Goal: Information Seeking & Learning: Understand process/instructions

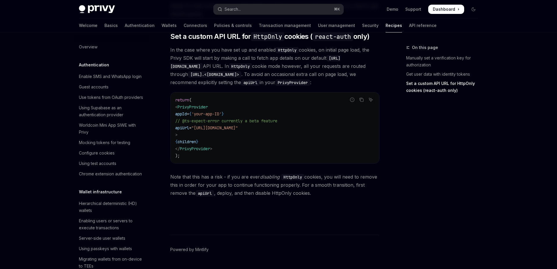
scroll to position [301, 0]
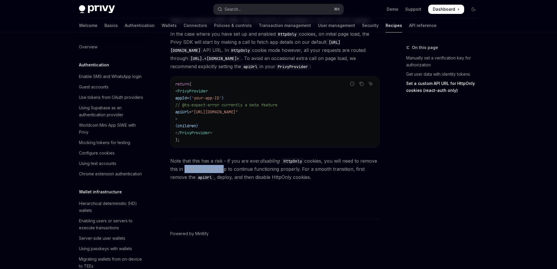
drag, startPoint x: 187, startPoint y: 169, endPoint x: 220, endPoint y: 170, distance: 33.4
click at [220, 170] on span "Note that this has a risk - if you are ever disabling HttpOnly cookies, you wil…" at bounding box center [274, 169] width 209 height 24
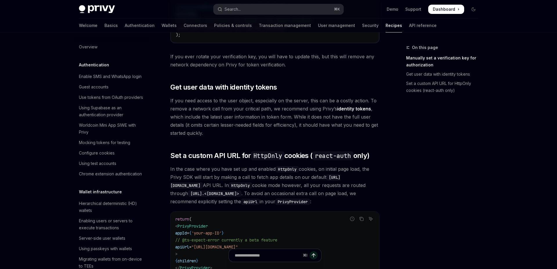
scroll to position [169, 0]
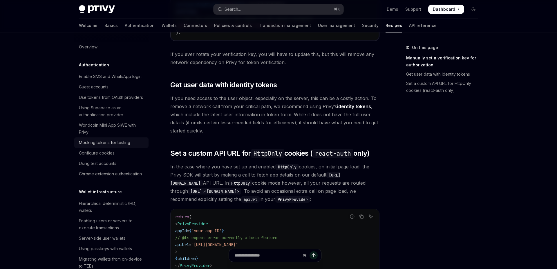
click at [102, 142] on div "Mocking tokens for testing" at bounding box center [104, 142] width 51 height 7
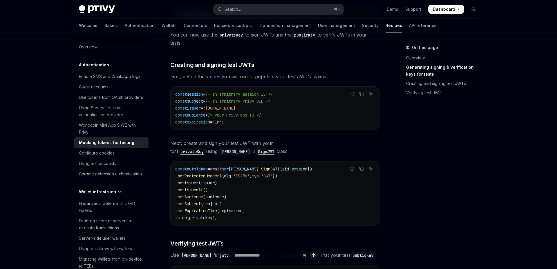
scroll to position [285, 0]
drag, startPoint x: 232, startPoint y: 142, endPoint x: 255, endPoint y: 142, distance: 23.2
click at [255, 142] on span "Next, create and sign your test JWT with your test privateKey using [PERSON_NAM…" at bounding box center [274, 146] width 209 height 16
drag, startPoint x: 275, startPoint y: 143, endPoint x: 252, endPoint y: 143, distance: 23.8
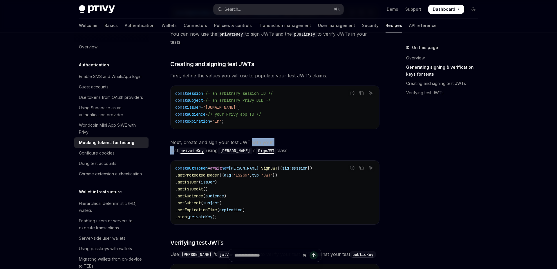
click at [252, 143] on span "Next, create and sign your test JWT with your test privateKey using [PERSON_NAM…" at bounding box center [274, 146] width 209 height 16
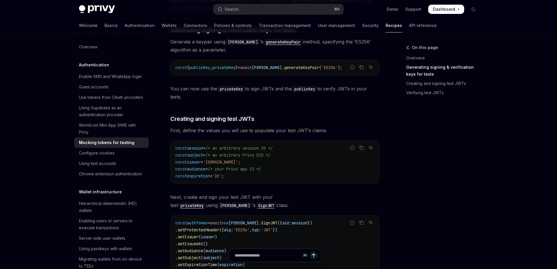
scroll to position [232, 0]
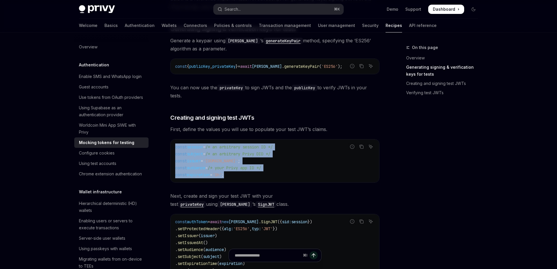
drag, startPoint x: 240, startPoint y: 174, endPoint x: 174, endPoint y: 147, distance: 71.3
click at [174, 147] on div "const session = /* an arbitrary session ID */ const subject = /* an arbitrary P…" at bounding box center [275, 161] width 209 height 43
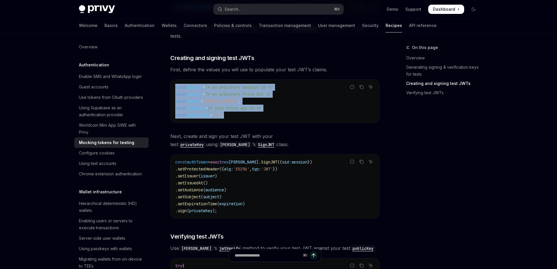
scroll to position [290, 0]
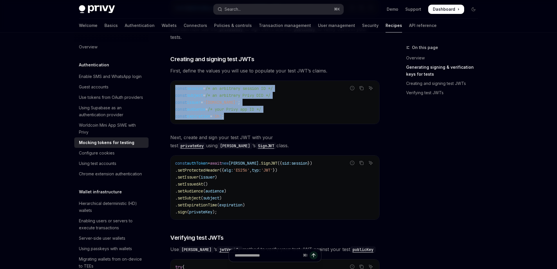
copy code "const session = /* an arbitrary session ID */ const subject = /* an arbitrary P…"
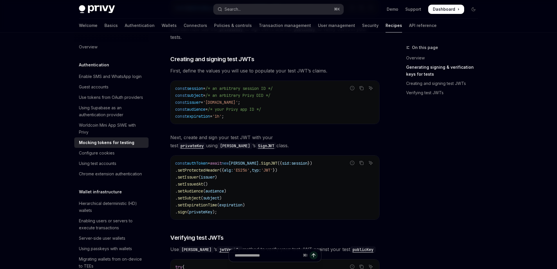
click at [226, 213] on code "const authToken = await [GEOGRAPHIC_DATA][PERSON_NAME] . SignJWT ({ sid: sessio…" at bounding box center [274, 188] width 199 height 56
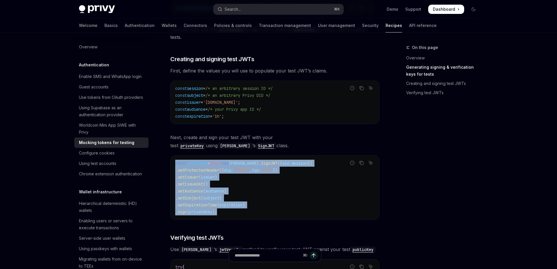
drag, startPoint x: 225, startPoint y: 213, endPoint x: 171, endPoint y: 163, distance: 73.3
click at [171, 163] on div "const authToken = await [GEOGRAPHIC_DATA][PERSON_NAME] . SignJWT ({ sid: sessio…" at bounding box center [275, 188] width 209 height 64
copy code "const authToken = await [GEOGRAPHIC_DATA][PERSON_NAME] . SignJWT ({ sid: sessio…"
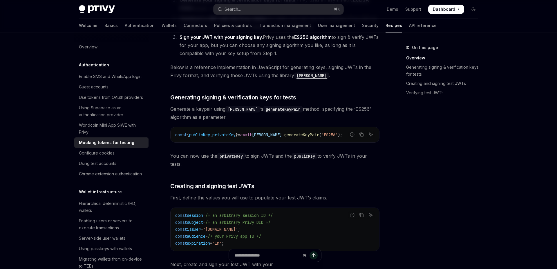
scroll to position [163, 0]
drag, startPoint x: 339, startPoint y: 136, endPoint x: 183, endPoint y: 136, distance: 156.4
click at [174, 137] on div "const { publicKey , privateKey } = await [PERSON_NAME] . generateKeyPair ( 'ES2…" at bounding box center [275, 135] width 209 height 15
copy span "const { publicKey , privateKey } = await [PERSON_NAME] . generateKeyPair ( 'ES2…"
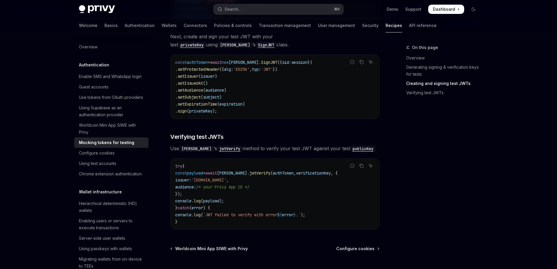
scroll to position [408, 0]
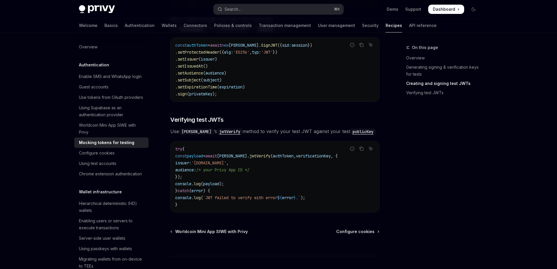
click at [240, 185] on code "try { const payload = [PERSON_NAME] . jwtVerify ( authToken , verificationKey ,…" at bounding box center [274, 177] width 199 height 63
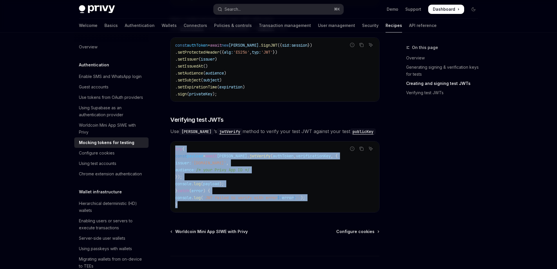
drag, startPoint x: 180, startPoint y: 204, endPoint x: 174, endPoint y: 150, distance: 54.3
click at [171, 151] on div "try { const payload = [PERSON_NAME] . jwtVerify ( authToken , verificationKey ,…" at bounding box center [275, 177] width 209 height 71
copy code "try { const payload = [PERSON_NAME] . jwtVerify ( authToken , verificationKey ,…"
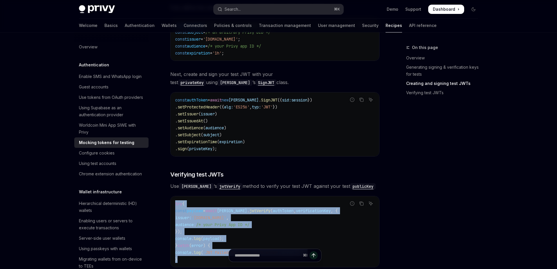
scroll to position [393, 0]
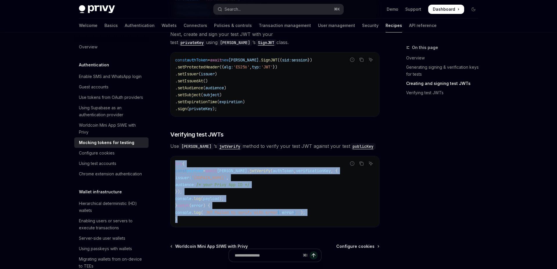
click at [286, 183] on code "try { const payload = [PERSON_NAME] . jwtVerify ( authToken , verificationKey ,…" at bounding box center [274, 191] width 199 height 63
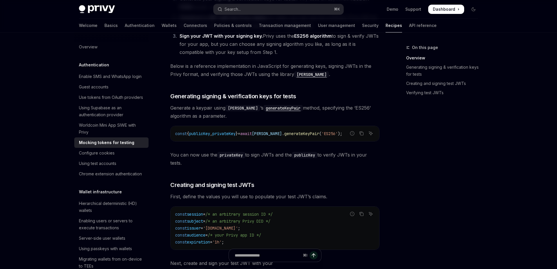
scroll to position [158, 0]
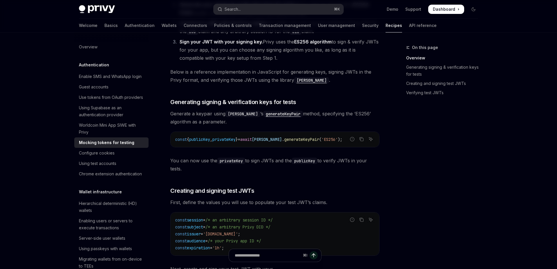
click at [298, 81] on code "[PERSON_NAME]" at bounding box center [311, 80] width 35 height 6
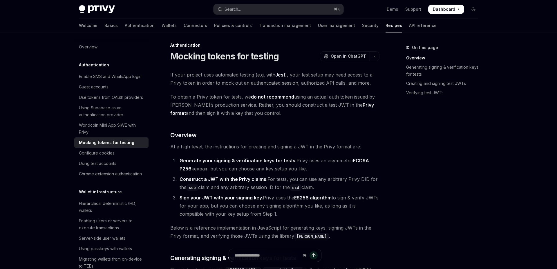
scroll to position [3, 0]
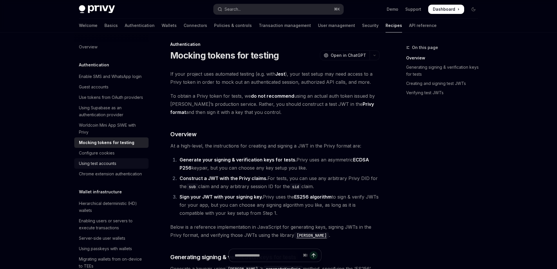
drag, startPoint x: 99, startPoint y: 164, endPoint x: 123, endPoint y: 161, distance: 24.6
click at [99, 164] on div "Using test accounts" at bounding box center [97, 163] width 37 height 7
type textarea "*"
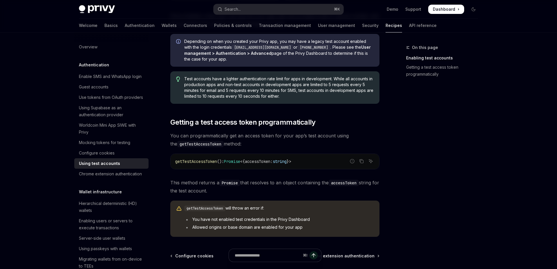
scroll to position [283, 0]
